Goal: Check status

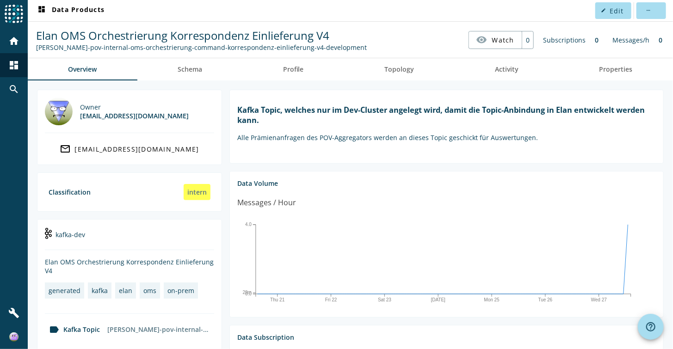
scroll to position [46, 0]
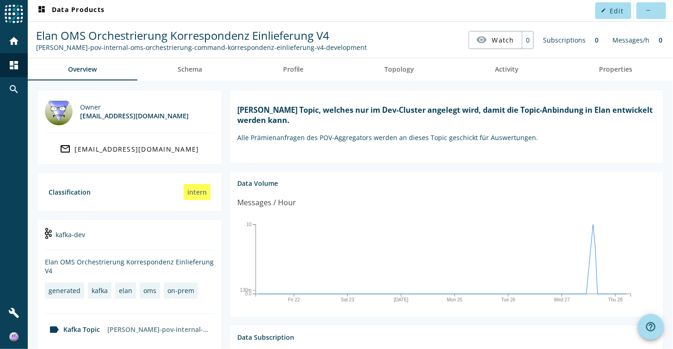
scroll to position [231, 0]
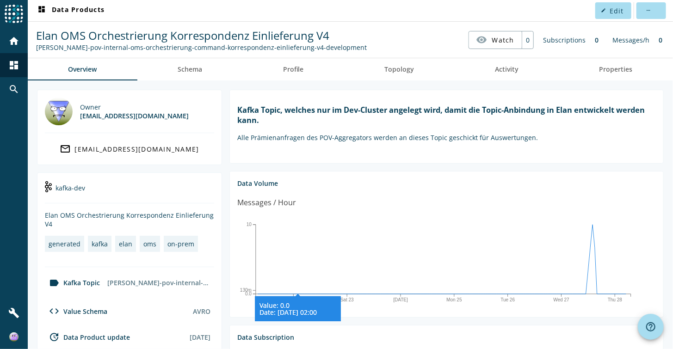
scroll to position [134, 0]
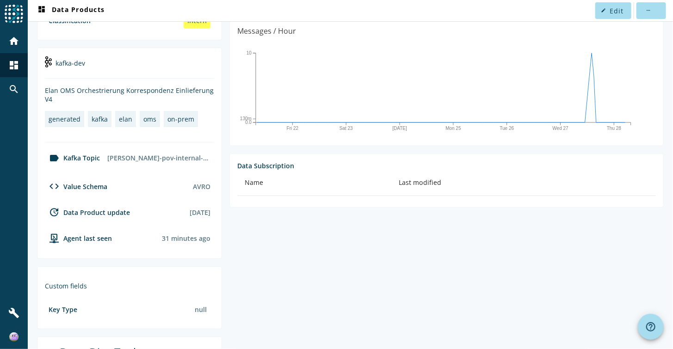
scroll to position [250, 0]
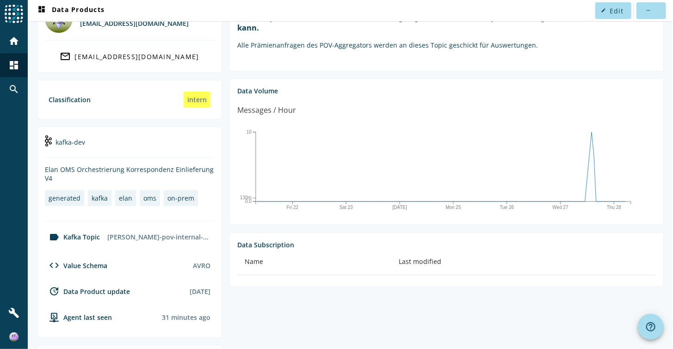
scroll to position [93, 0]
